Goal: Information Seeking & Learning: Learn about a topic

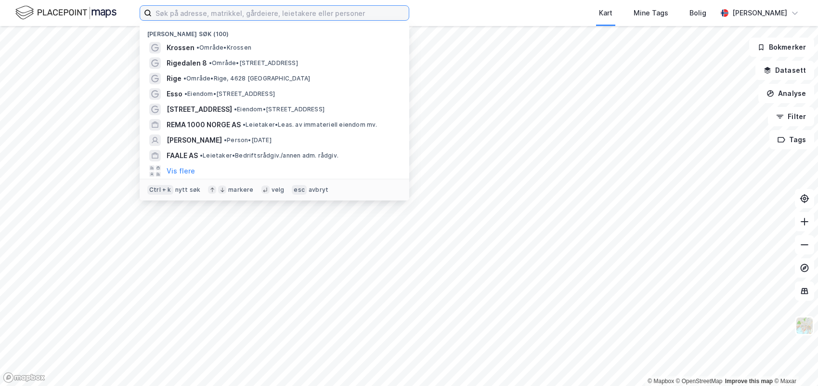
click at [239, 14] on input at bounding box center [280, 13] width 257 height 14
paste input "[STREET_ADDRESS]"
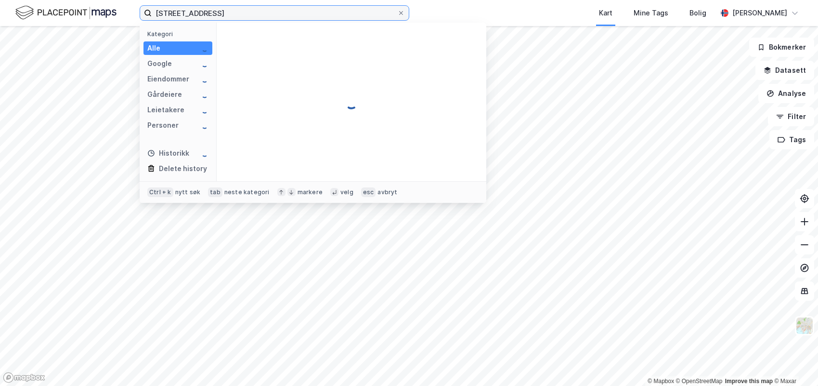
type input "[STREET_ADDRESS]"
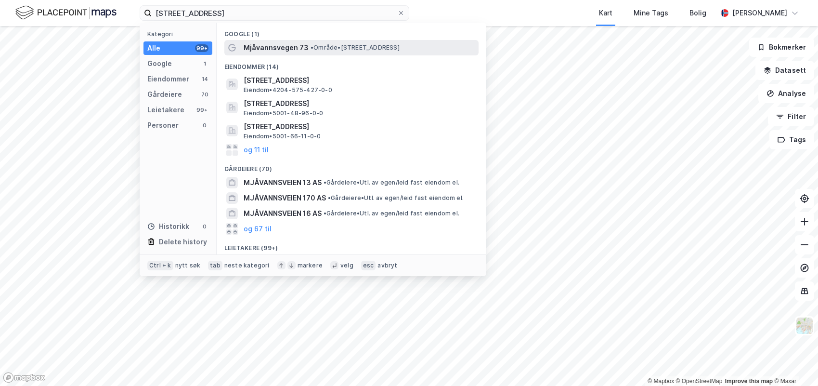
click at [298, 46] on span "Mjåvannsvegen 73" at bounding box center [276, 48] width 65 height 12
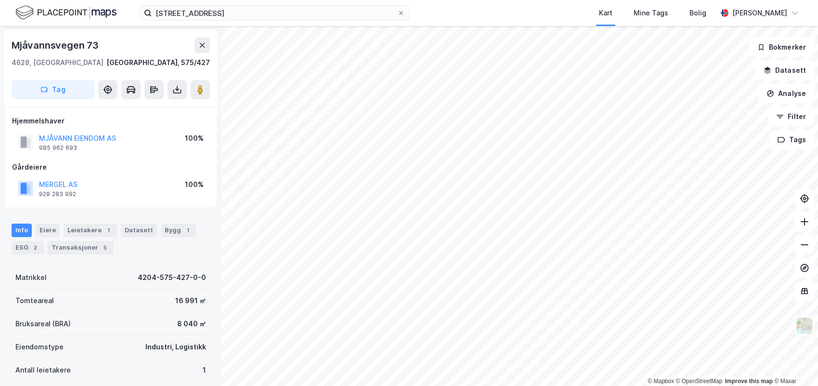
click at [127, 261] on div "Info Eiere Leietakere 1 Datasett Bygg 1 ESG 2 Transaksjoner 5 Matrikkel 4204-57…" at bounding box center [111, 362] width 198 height 301
drag, startPoint x: 125, startPoint y: 135, endPoint x: 57, endPoint y: 140, distance: 67.6
click at [57, 140] on div "MJÅVANN EIENDOM AS 985 962 693 100%" at bounding box center [110, 141] width 197 height 23
click at [97, 227] on div "Leietakere 1" at bounding box center [90, 229] width 53 height 13
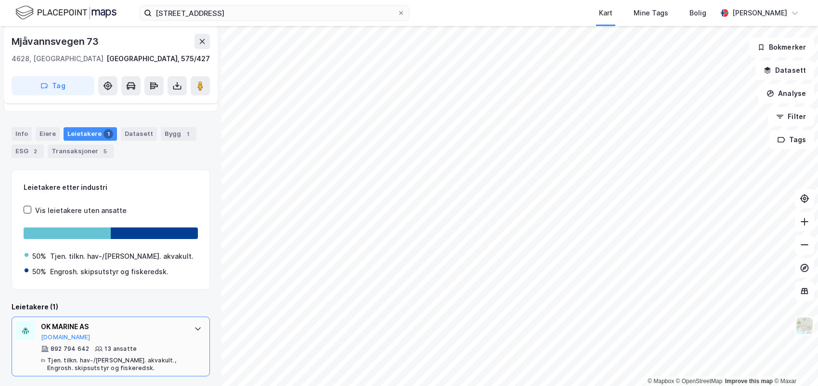
scroll to position [98, 0]
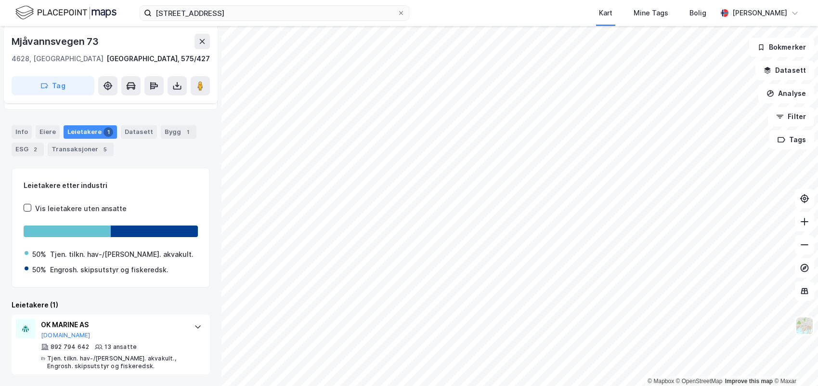
click at [117, 301] on div "Leietakere (1)" at bounding box center [111, 305] width 198 height 12
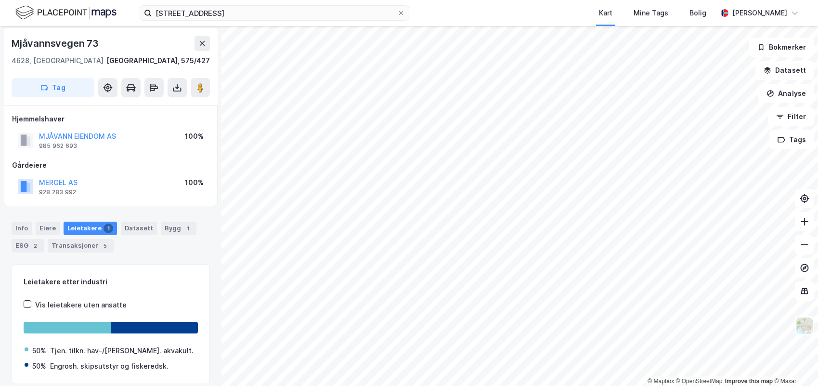
scroll to position [0, 0]
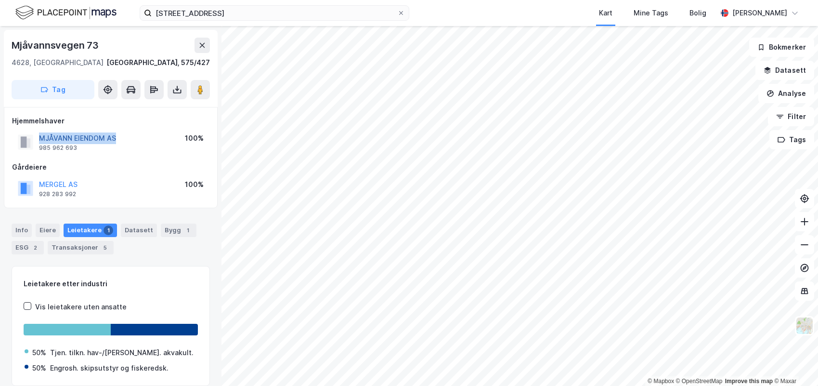
drag, startPoint x: 130, startPoint y: 137, endPoint x: 39, endPoint y: 139, distance: 91.5
click at [39, 139] on div "MJÅVANN EIENDOM AS 985 962 693 100%" at bounding box center [110, 141] width 197 height 23
copy button "MJÅVANN EIENDOM AS"
click at [18, 230] on div "Info" at bounding box center [22, 229] width 20 height 13
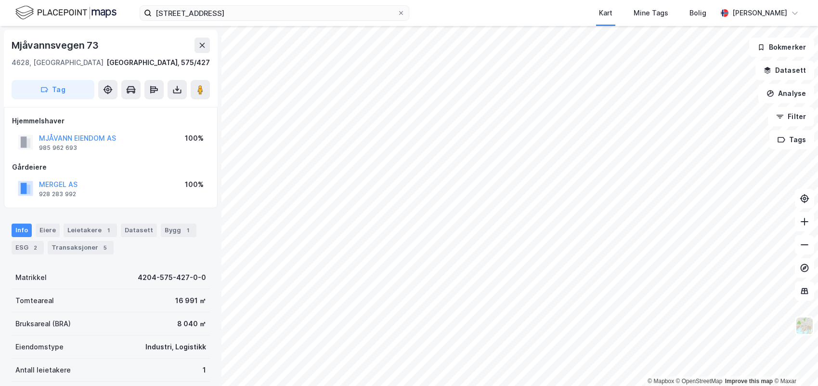
click at [142, 251] on div "Info [PERSON_NAME] 1 Datasett Bygg 1 ESG 2 Transaksjoner 5" at bounding box center [111, 238] width 198 height 31
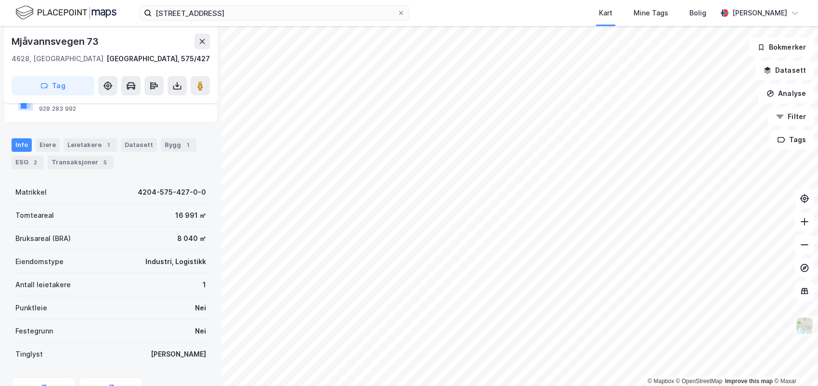
scroll to position [87, 0]
drag, startPoint x: 165, startPoint y: 232, endPoint x: 205, endPoint y: 240, distance: 40.8
click at [205, 240] on div "Mjåvannsvegen 73 4628, [GEOGRAPHIC_DATA], [GEOGRAPHIC_DATA] [GEOGRAPHIC_DATA], …" at bounding box center [110, 206] width 221 height 360
drag, startPoint x: 205, startPoint y: 240, endPoint x: 141, endPoint y: 233, distance: 64.9
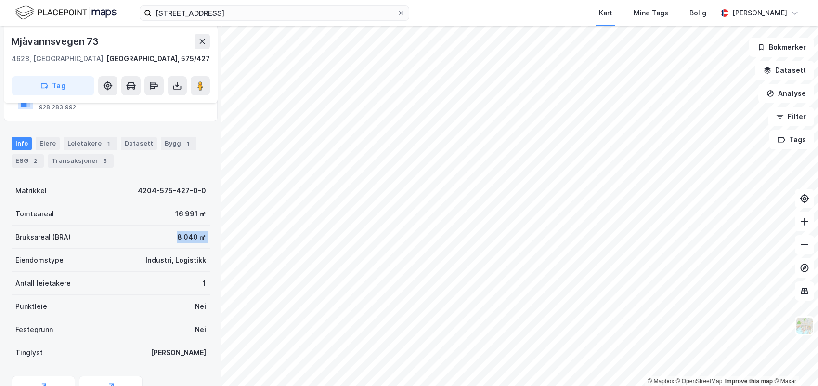
click at [141, 233] on div "Mjåvannsvegen 73 4628, [GEOGRAPHIC_DATA], [GEOGRAPHIC_DATA] [GEOGRAPHIC_DATA], …" at bounding box center [110, 206] width 221 height 360
click at [141, 233] on div "Bruksareal (BRA) 8 040 ㎡" at bounding box center [111, 236] width 198 height 23
drag, startPoint x: 156, startPoint y: 220, endPoint x: 162, endPoint y: 218, distance: 6.5
click at [162, 218] on div "Matrikkel 4204-575-427-0-0 Tomteareal 16 991 ㎡ Bruksareal (BRA) 8 040 ㎡ Eiendom…" at bounding box center [111, 271] width 198 height 185
click at [143, 223] on div "Tomteareal 16 991 ㎡" at bounding box center [111, 213] width 198 height 23
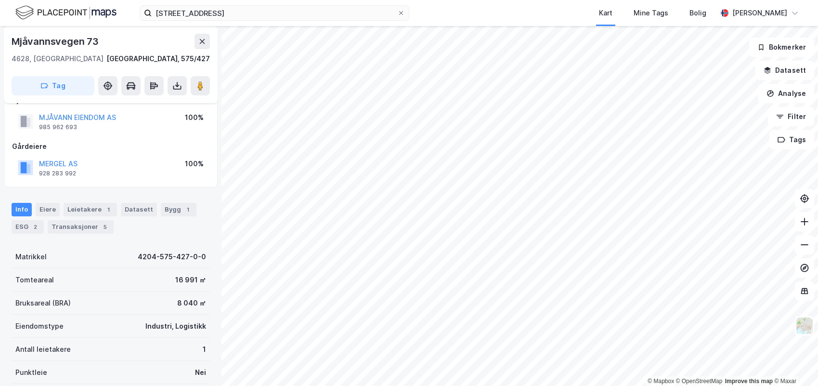
scroll to position [20, 0]
click at [171, 206] on div "Bygg 1" at bounding box center [179, 209] width 36 height 13
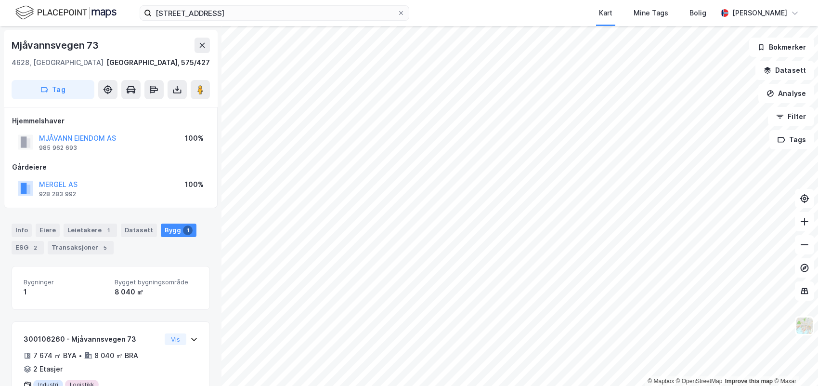
scroll to position [43, 0]
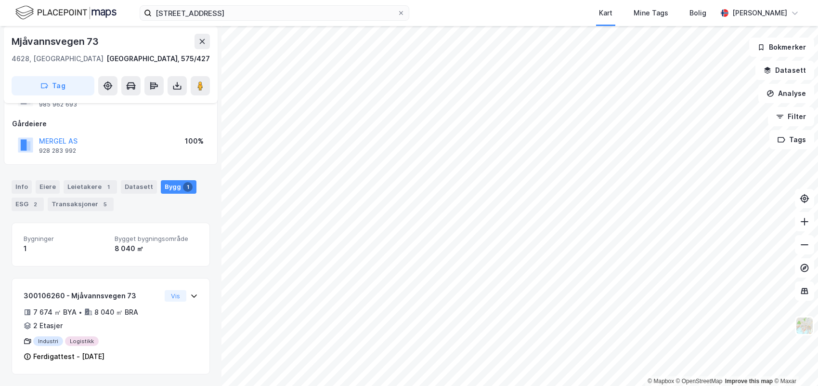
click at [118, 272] on div "Bygninger 1 Bygget bygningsområde 8 040 ㎡ 300106260 - Mjåvannsvegen 73 7 674 ㎡ …" at bounding box center [111, 298] width 198 height 152
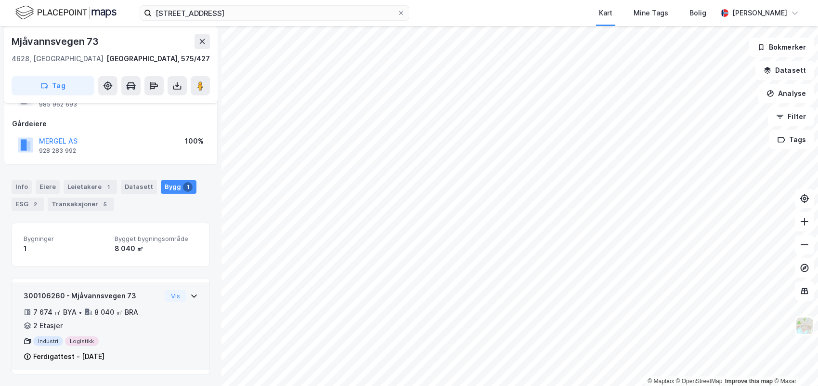
click at [190, 293] on icon at bounding box center [194, 296] width 8 height 8
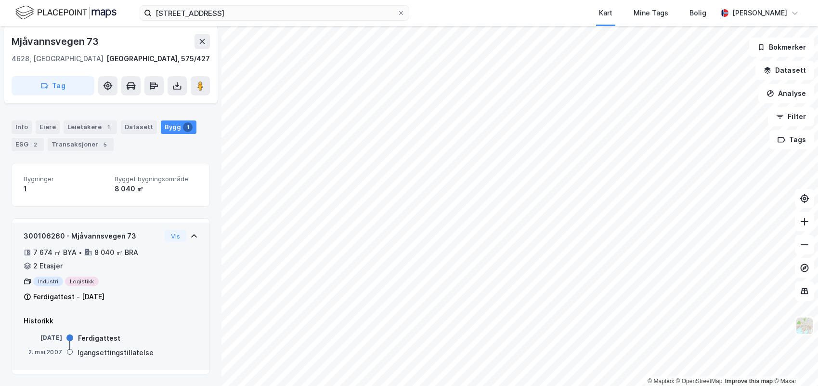
click at [206, 203] on div "[STREET_ADDRESS], 575/427 Tag Hjemmelshaver MJÅVANN EIENDOM AS 985 962 693 100%…" at bounding box center [110, 206] width 221 height 360
click at [178, 205] on div "Bygninger 1 Bygget bygningsområde 8 040 ㎡" at bounding box center [111, 185] width 198 height 44
click at [171, 209] on div "Bygninger 1 Bygget bygningsområde 8 040 ㎡ 300106260 - Mjåvannsvegen 73 7 674 ㎡ …" at bounding box center [111, 268] width 198 height 211
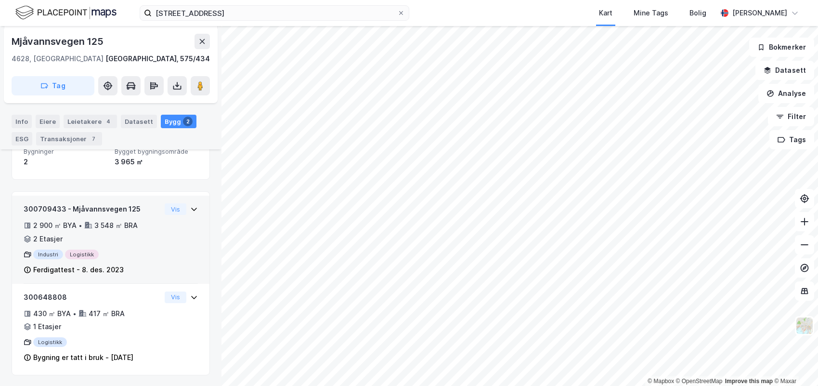
scroll to position [154, 0]
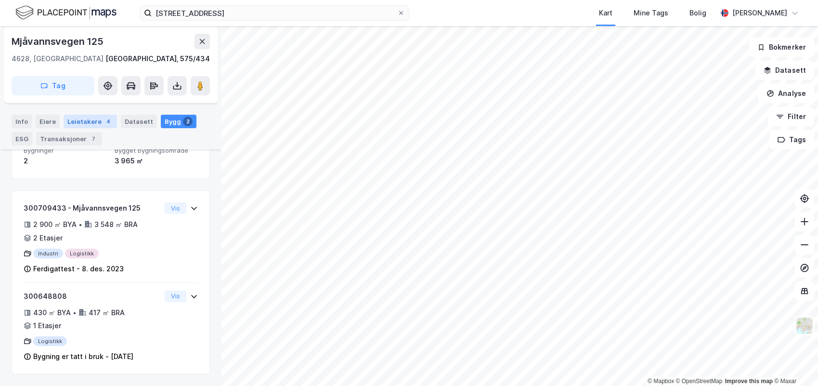
click at [92, 123] on div "Leietakere 4" at bounding box center [90, 121] width 53 height 13
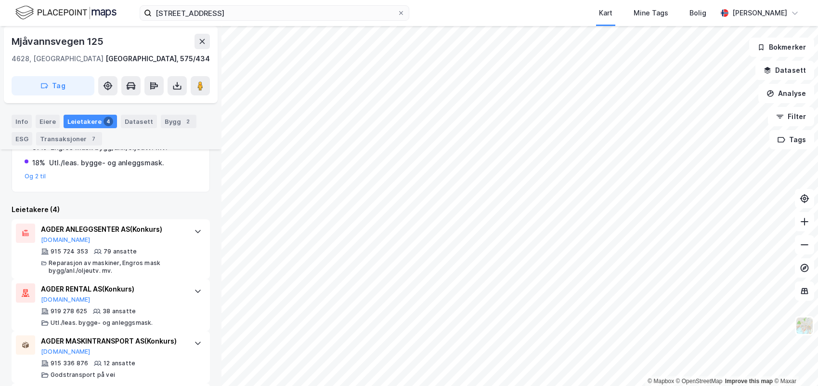
scroll to position [244, 0]
click at [109, 191] on div "Leietakere etter industri Vis leietakere uten ansatte 38% Reparasjon av maskine…" at bounding box center [111, 117] width 198 height 147
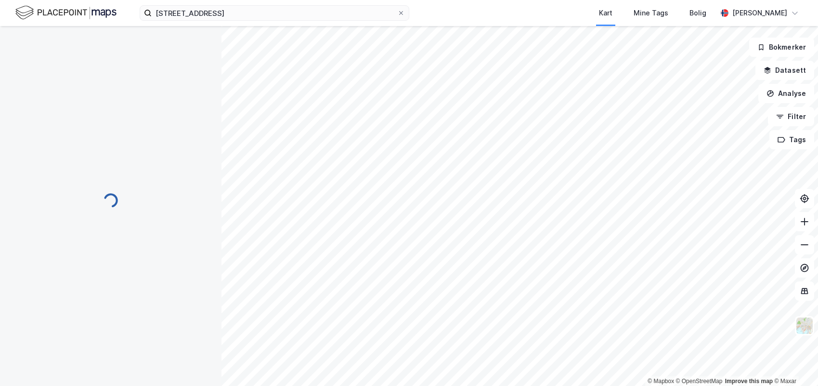
scroll to position [35, 0]
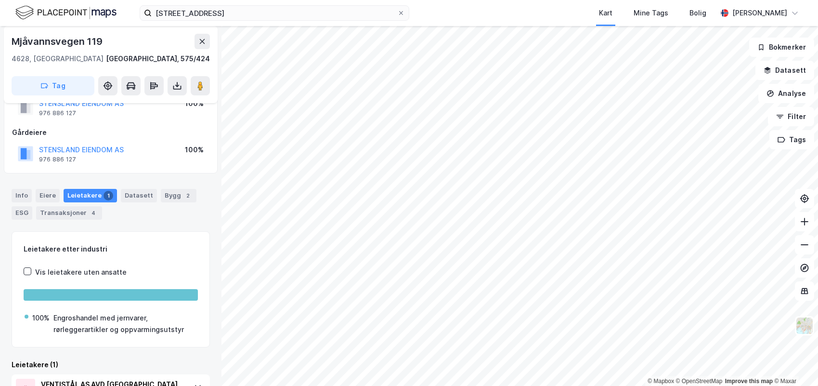
click at [126, 225] on div "Info [PERSON_NAME] 1 Datasett Bygg 2 ESG Transaksjoner 4 Leietakere etter indus…" at bounding box center [111, 305] width 198 height 257
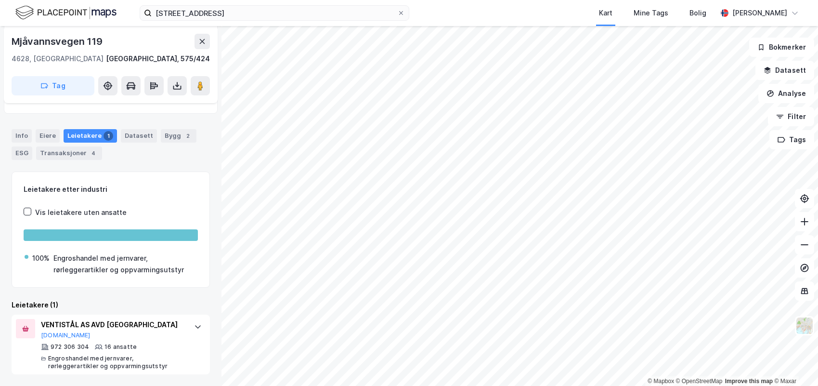
click at [120, 294] on div "Leietakere etter industri Vis leietakere uten ansatte 100% Engroshandel med jer…" at bounding box center [111, 272] width 198 height 203
click at [198, 325] on div at bounding box center [197, 326] width 15 height 15
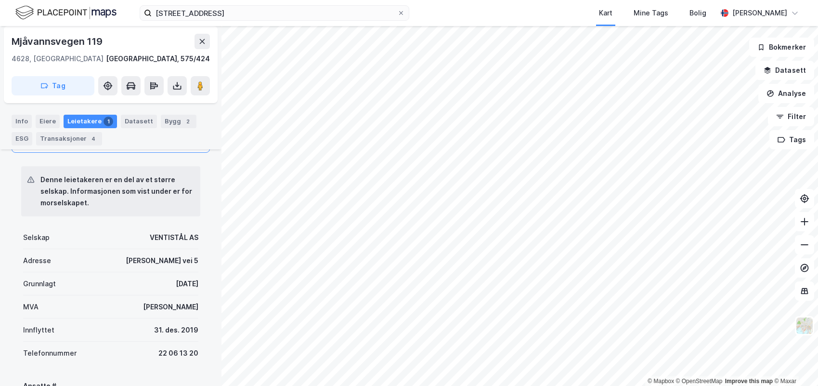
scroll to position [338, 0]
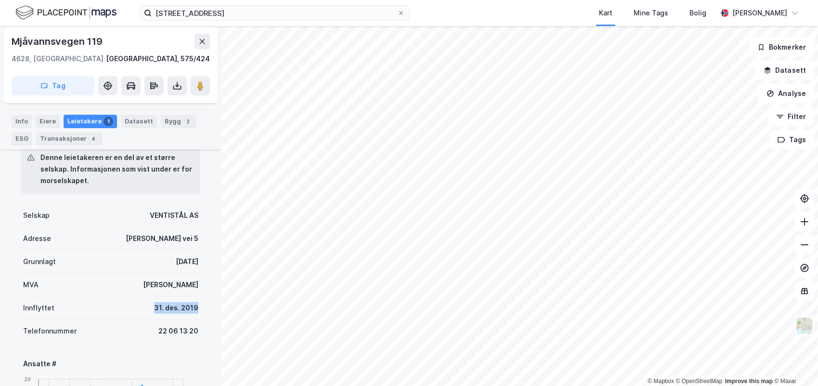
drag, startPoint x: 192, startPoint y: 308, endPoint x: 147, endPoint y: 298, distance: 46.3
click at [147, 298] on div "Innflyttet [DATE]" at bounding box center [110, 307] width 175 height 23
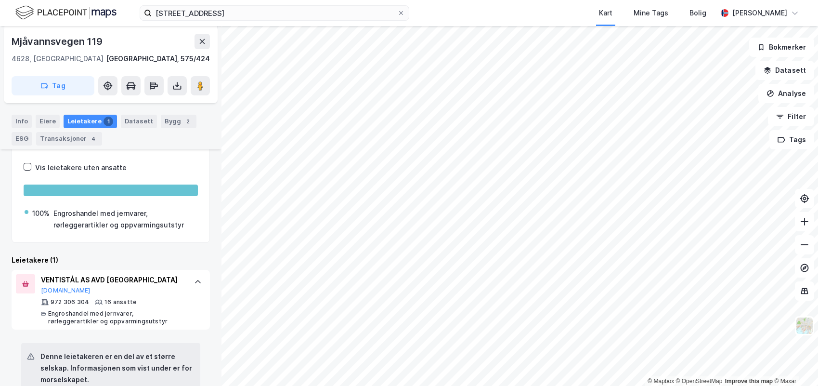
scroll to position [57, 0]
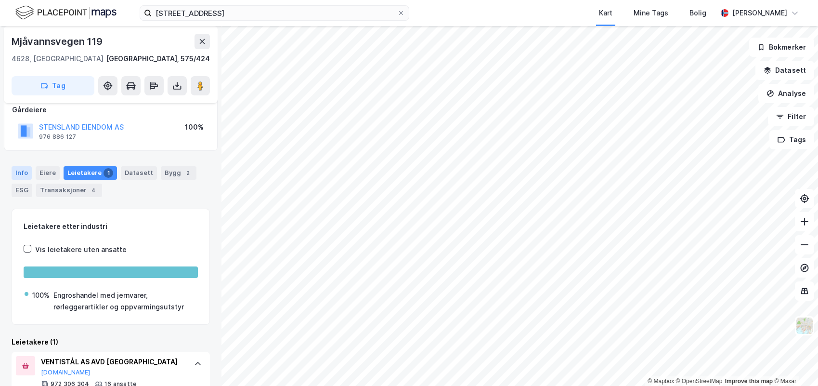
click at [19, 175] on div "Info" at bounding box center [22, 172] width 20 height 13
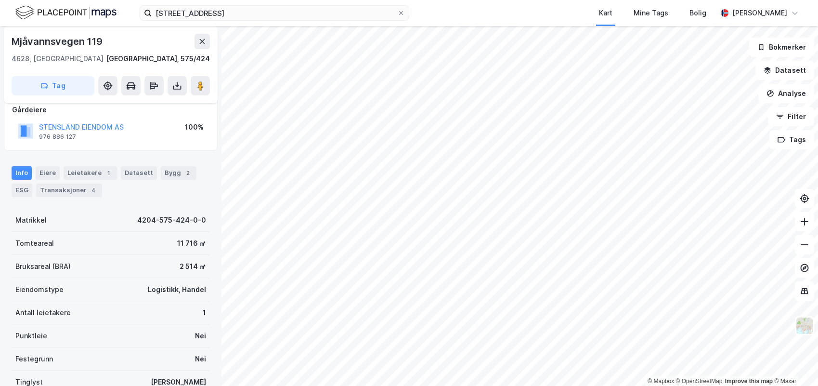
click at [96, 153] on div "Mjåvannsvegen 119 4628, [GEOGRAPHIC_DATA], [GEOGRAPHIC_DATA] [GEOGRAPHIC_DATA],…" at bounding box center [110, 206] width 221 height 360
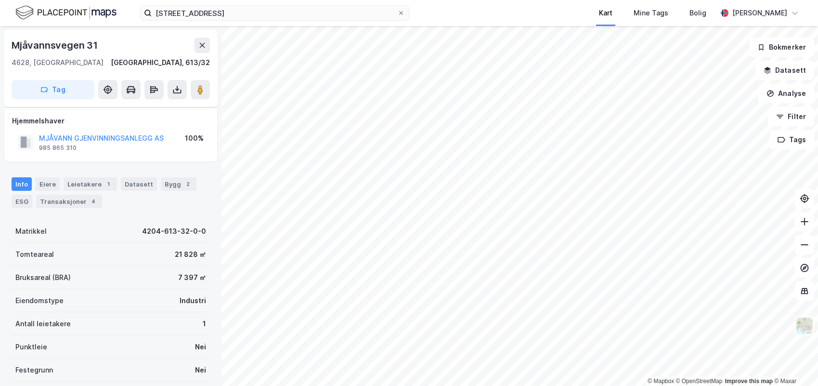
scroll to position [57, 0]
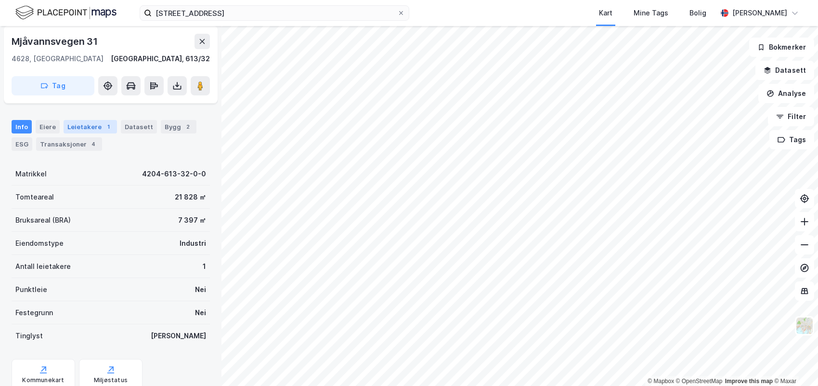
click at [101, 132] on div "Leietakere 1" at bounding box center [90, 126] width 53 height 13
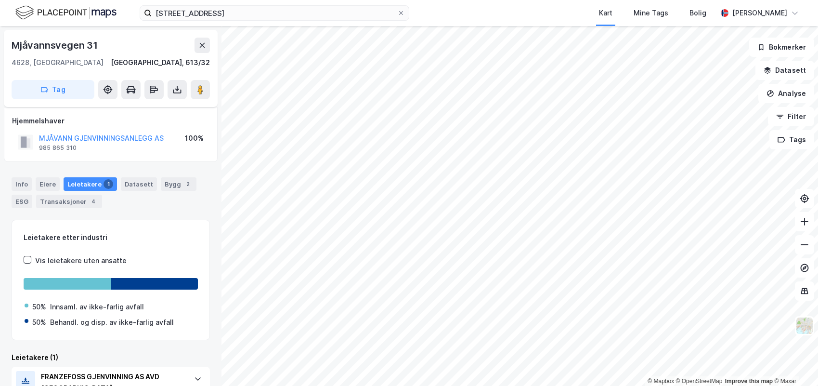
scroll to position [64, 0]
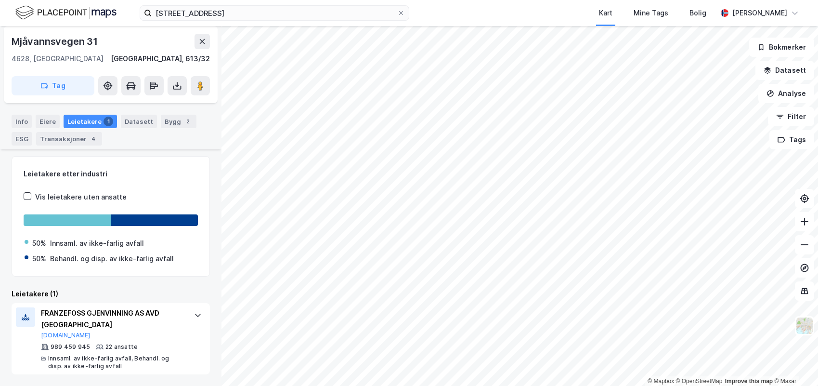
click at [133, 282] on div "Leietakere etter industri Vis leietakere uten ansatte 50% Innsaml. av ikke-farl…" at bounding box center [111, 265] width 198 height 219
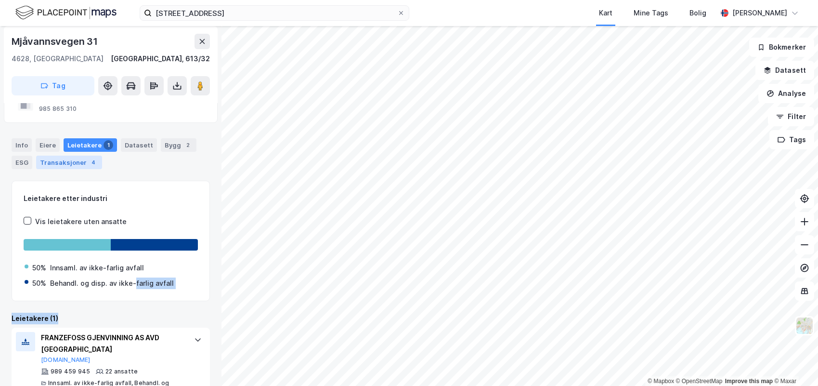
scroll to position [0, 0]
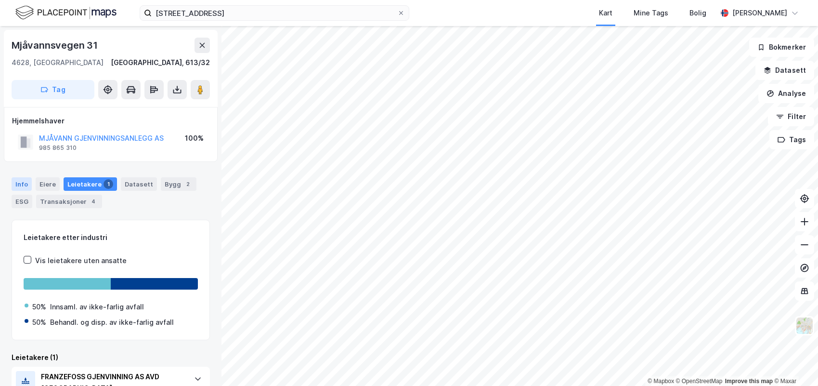
click at [27, 180] on div "Info" at bounding box center [22, 183] width 20 height 13
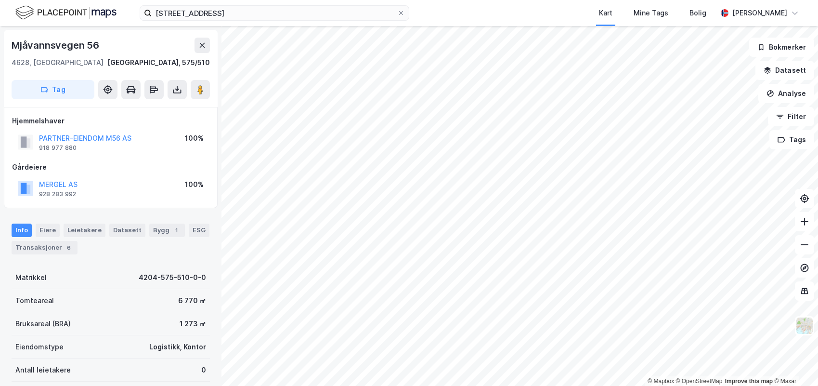
scroll to position [2, 0]
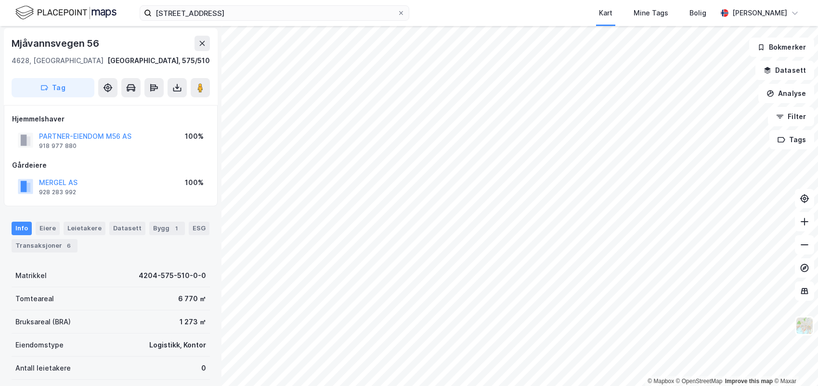
click at [133, 154] on div "Hjemmelshaver PARTNER-EIENDOM M56 AS 918 977 880 100% Gårdeiere MERGEL AS 928 2…" at bounding box center [110, 155] width 197 height 85
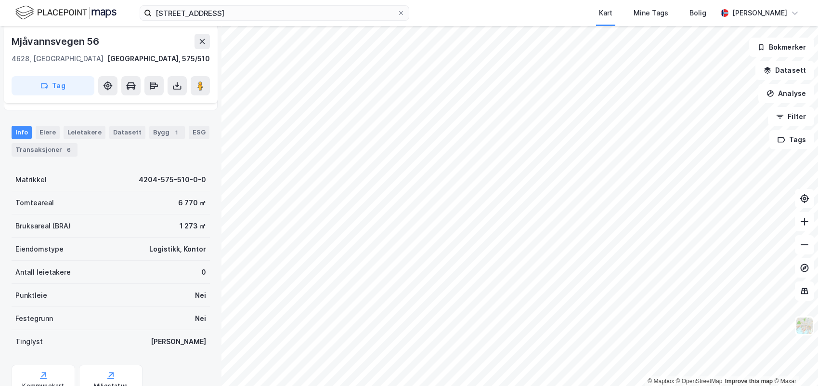
scroll to position [98, 0]
click at [131, 156] on div "Info [PERSON_NAME] Datasett Bygg 1 ESG Transaksjoner 6" at bounding box center [110, 137] width 221 height 46
click at [80, 129] on div "Leietakere" at bounding box center [85, 131] width 42 height 13
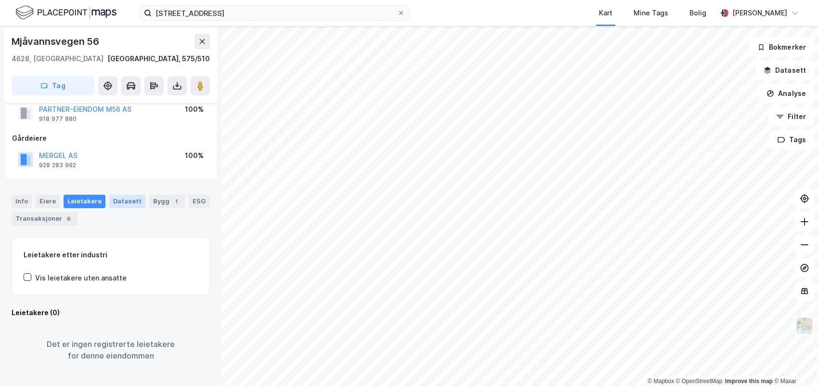
scroll to position [43, 0]
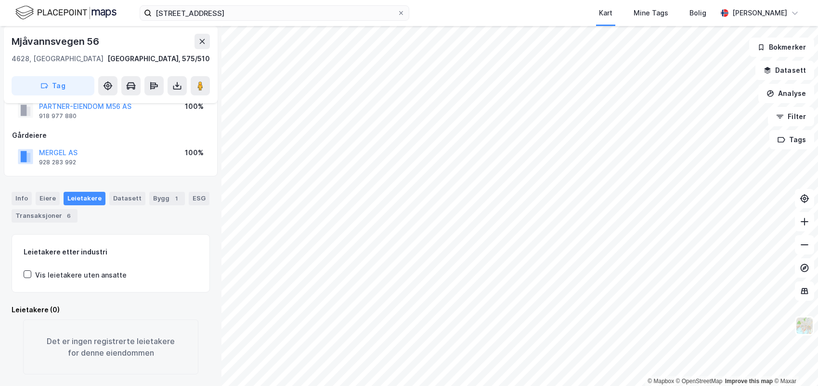
drag, startPoint x: 128, startPoint y: 214, endPoint x: 132, endPoint y: 210, distance: 6.1
click at [130, 213] on div "Info [PERSON_NAME] Datasett Bygg 1 ESG Transaksjoner 6" at bounding box center [110, 203] width 221 height 46
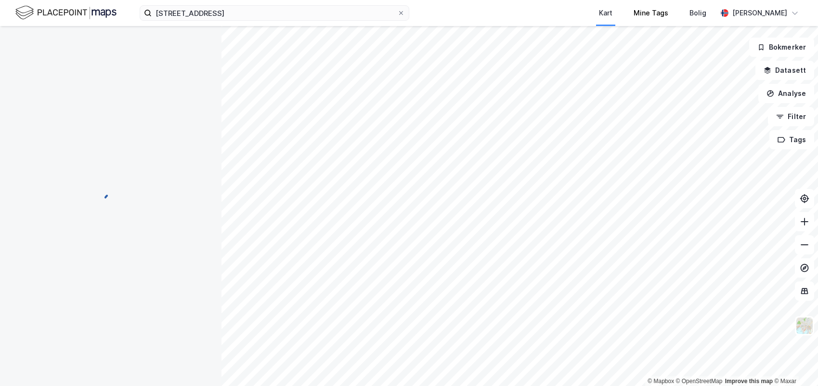
scroll to position [0, 0]
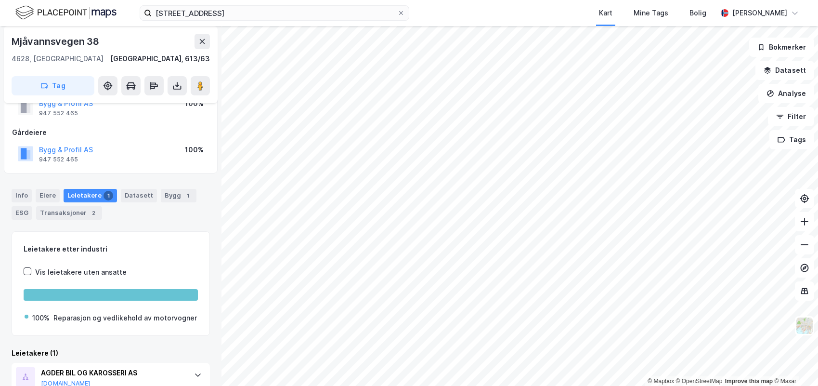
click at [129, 170] on div "Hjemmelshaver Bygg & Profil AS 947 552 465 100% Gårdeiere Bygg & Profil AS 947 …" at bounding box center [111, 122] width 214 height 101
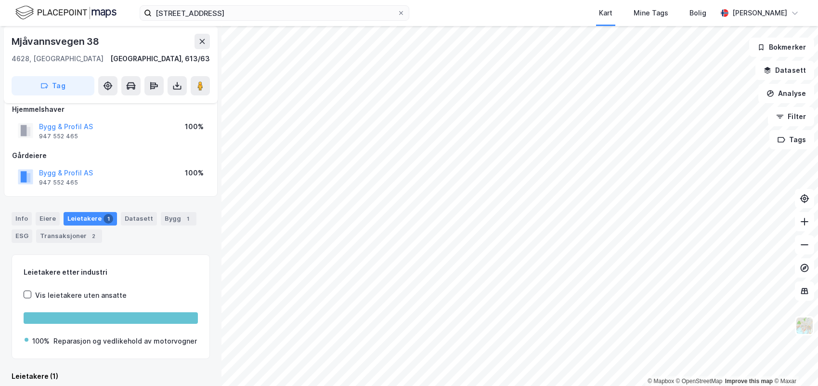
scroll to position [0, 0]
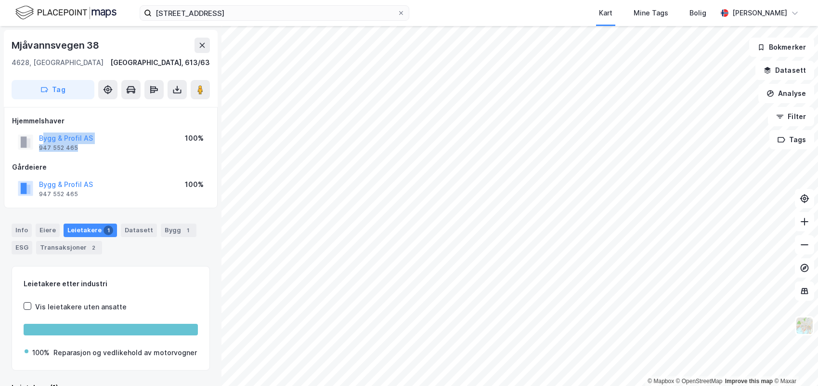
drag, startPoint x: 130, startPoint y: 145, endPoint x: 42, endPoint y: 142, distance: 88.1
click at [42, 142] on div "Bygg & Profil AS 947 552 465 100%" at bounding box center [110, 141] width 197 height 23
click at [141, 158] on div "Hjemmelshaver Bygg & Profil AS 947 552 465 100% Gårdeiere Bygg & Profil AS 947 …" at bounding box center [110, 157] width 197 height 85
